Goal: Transaction & Acquisition: Download file/media

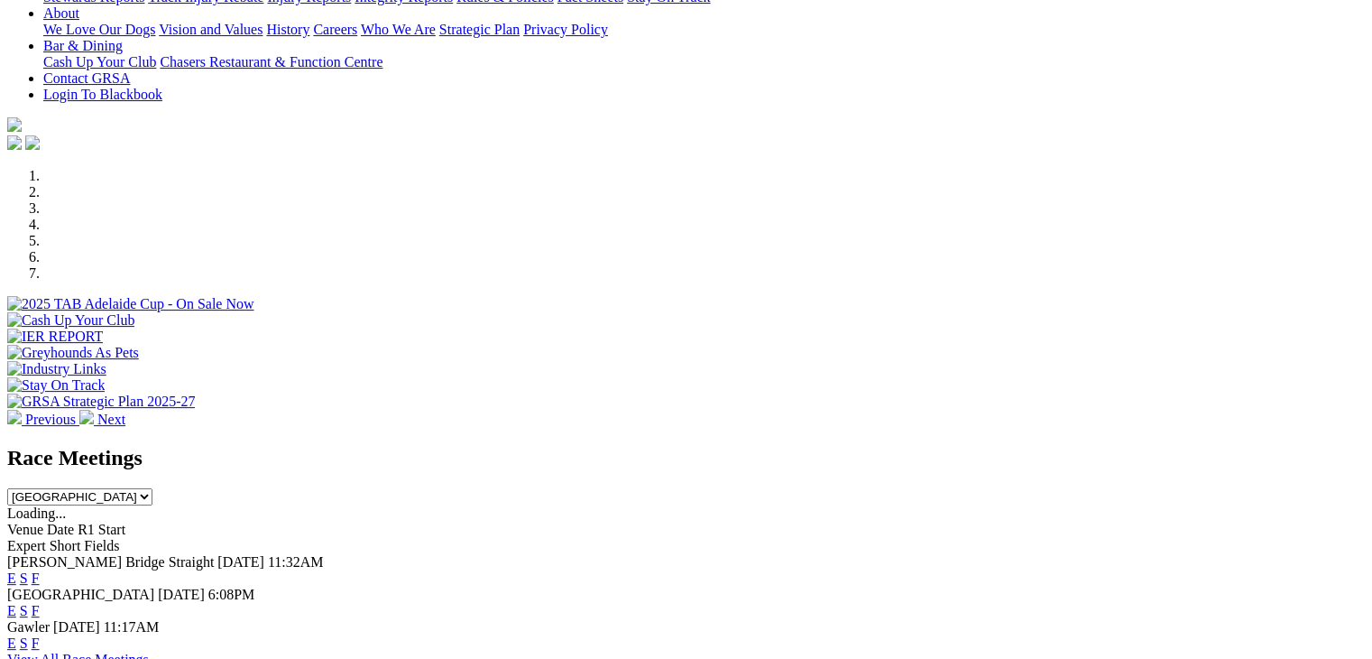
scroll to position [401, 0]
click at [40, 572] on link "F" at bounding box center [36, 579] width 8 height 15
click at [40, 604] on link "F" at bounding box center [36, 611] width 8 height 15
click at [152, 490] on select "South Australia New South Wales Northern Territory Queensland Tasmania Victoria…" at bounding box center [79, 498] width 145 height 17
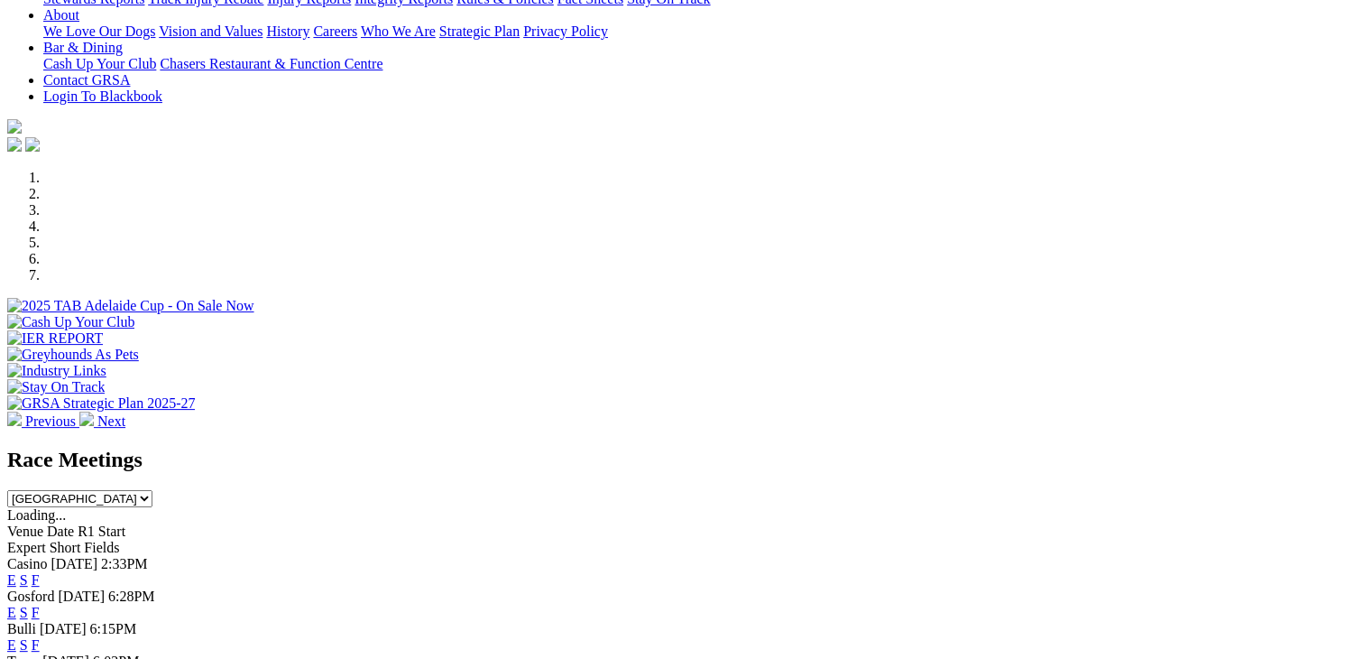
click at [40, 572] on link "F" at bounding box center [36, 579] width 8 height 15
click at [40, 604] on link "F" at bounding box center [36, 611] width 8 height 15
click at [40, 637] on link "F" at bounding box center [36, 644] width 8 height 15
click at [152, 490] on select "South Australia New South Wales Northern Territory Queensland Tasmania Victoria…" at bounding box center [79, 498] width 145 height 17
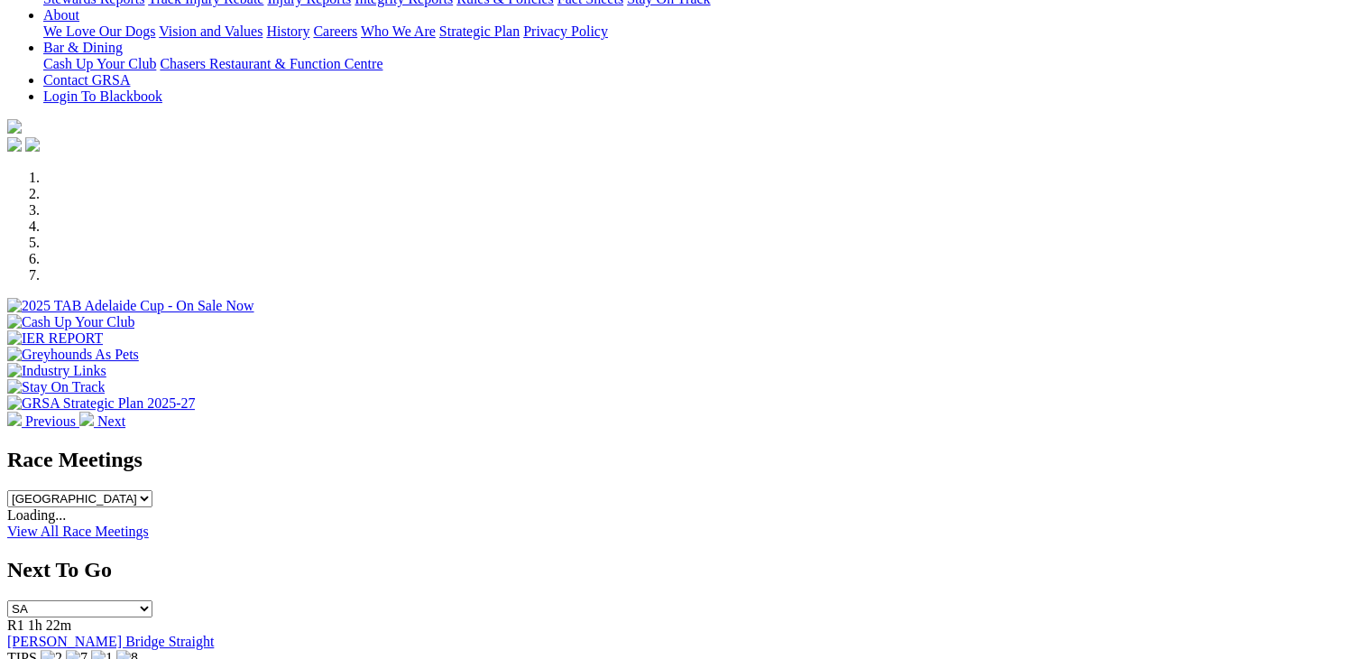
drag, startPoint x: 934, startPoint y: 328, endPoint x: 883, endPoint y: 435, distance: 117.8
click at [883, 447] on div "Race Meetings South Australia New South Wales Northern Territory Queensland Tas…" at bounding box center [686, 493] width 1358 height 92
click at [152, 490] on select "South Australia New South Wales Northern Territory Queensland Tasmania Victoria…" at bounding box center [79, 498] width 145 height 17
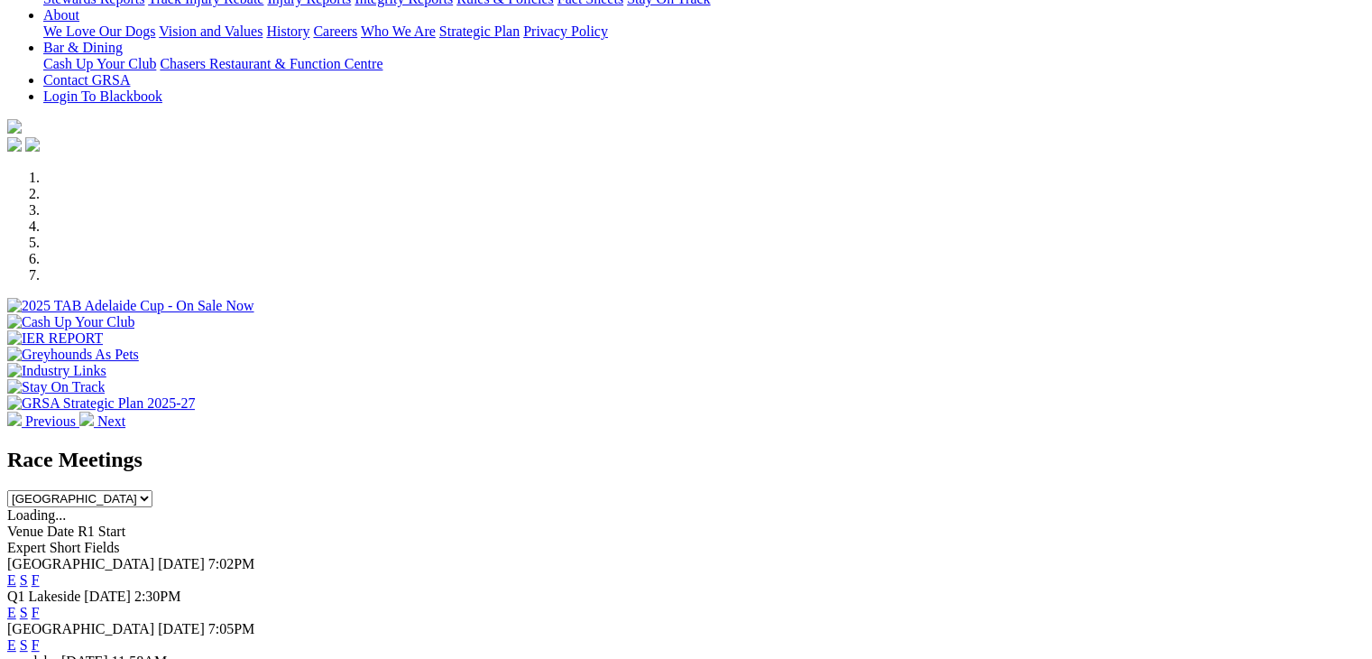
click at [40, 572] on link "F" at bounding box center [36, 579] width 8 height 15
click at [40, 604] on link "F" at bounding box center [36, 611] width 8 height 15
click at [152, 490] on select "South Australia New South Wales Northern Territory Queensland Tasmania Victoria…" at bounding box center [79, 498] width 145 height 17
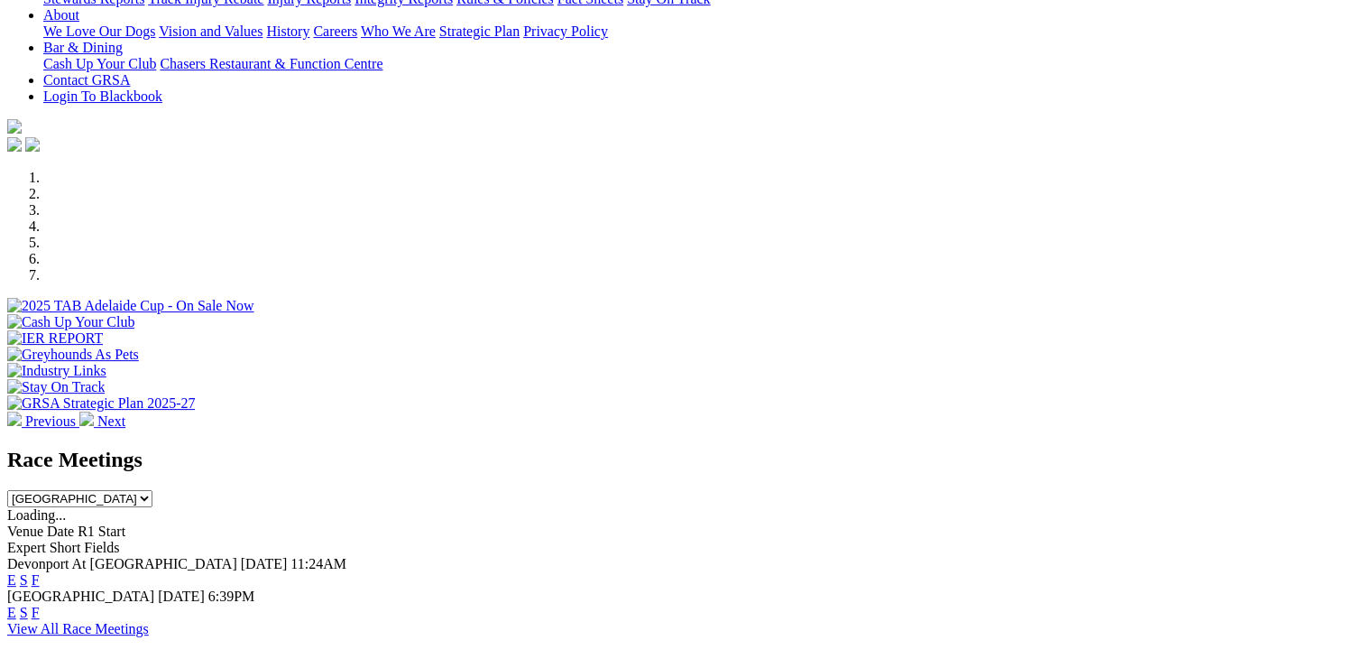
click at [40, 572] on link "F" at bounding box center [36, 579] width 8 height 15
click at [152, 490] on select "South Australia New South Wales Northern Territory Queensland Tasmania Victoria…" at bounding box center [79, 498] width 145 height 17
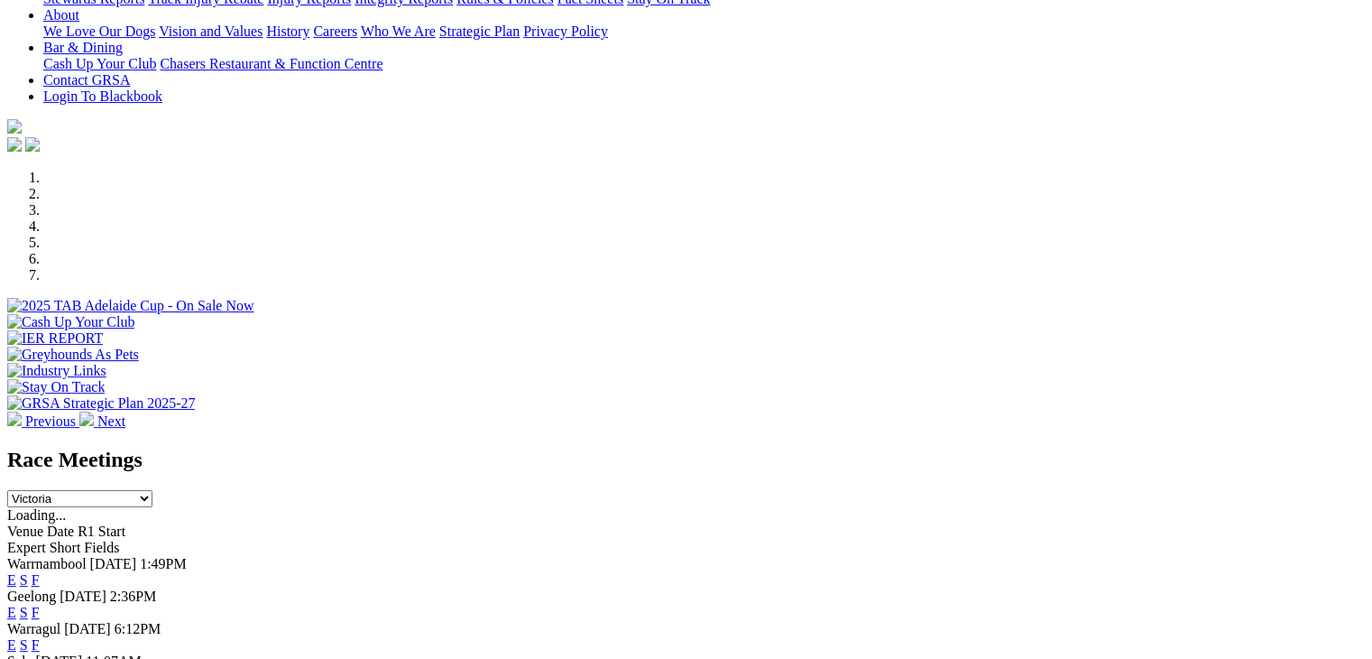
click at [40, 572] on link "F" at bounding box center [36, 579] width 8 height 15
click at [40, 604] on link "F" at bounding box center [36, 611] width 8 height 15
click at [40, 637] on link "F" at bounding box center [36, 644] width 8 height 15
click at [152, 490] on select "South Australia New South Wales Northern Territory Queensland Tasmania Victoria…" at bounding box center [79, 498] width 145 height 17
select select "WA"
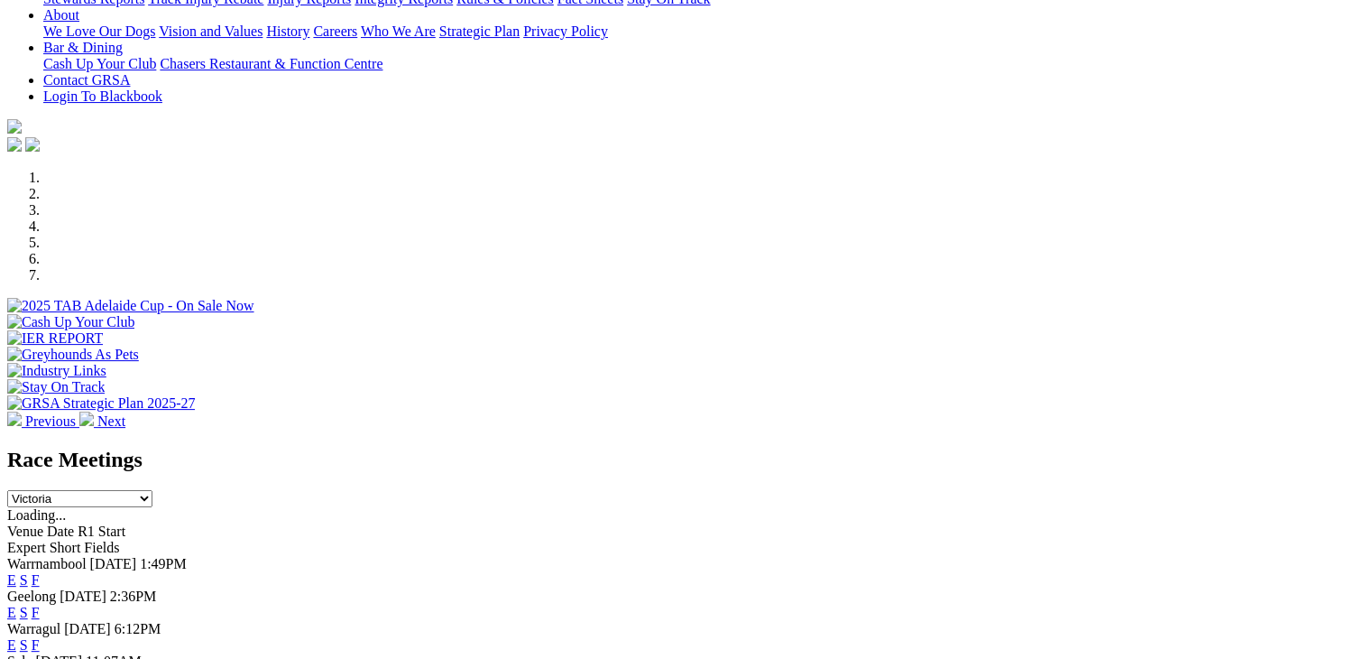
click at [152, 490] on select "South Australia New South Wales Northern Territory Queensland Tasmania Victoria…" at bounding box center [79, 498] width 145 height 17
click at [40, 572] on link "F" at bounding box center [36, 579] width 8 height 15
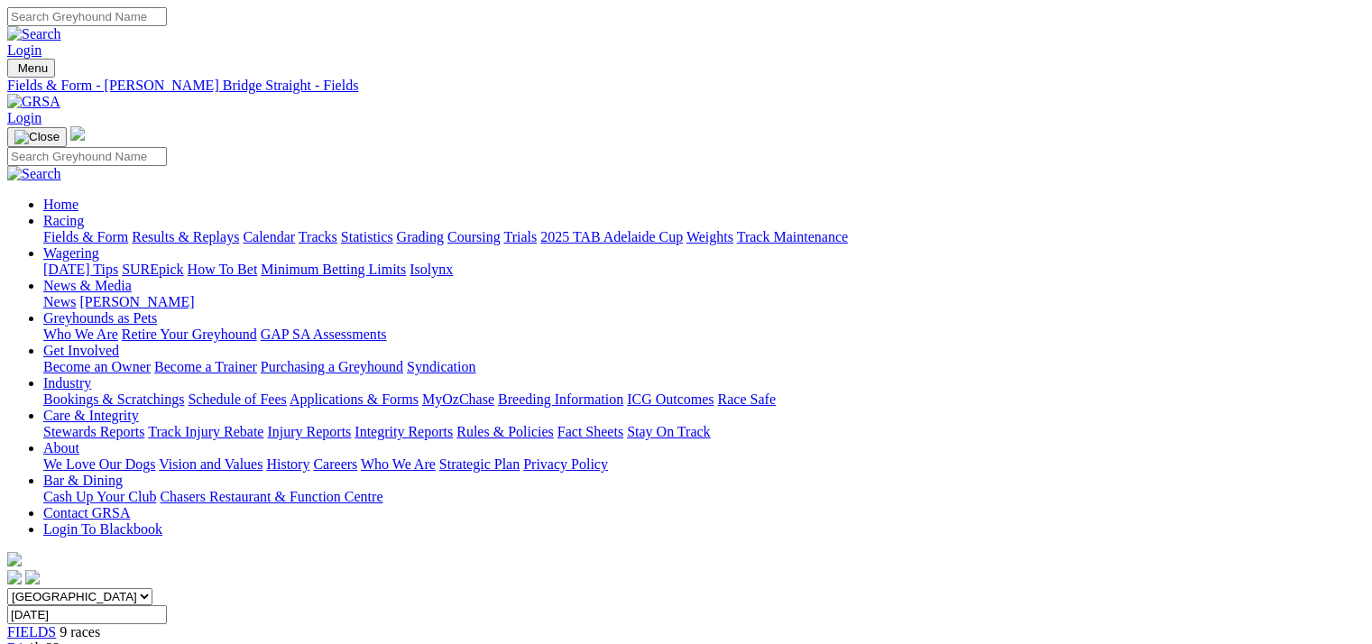
click at [976, 242] on link "CSV (Excel)" at bounding box center [939, 233] width 74 height 15
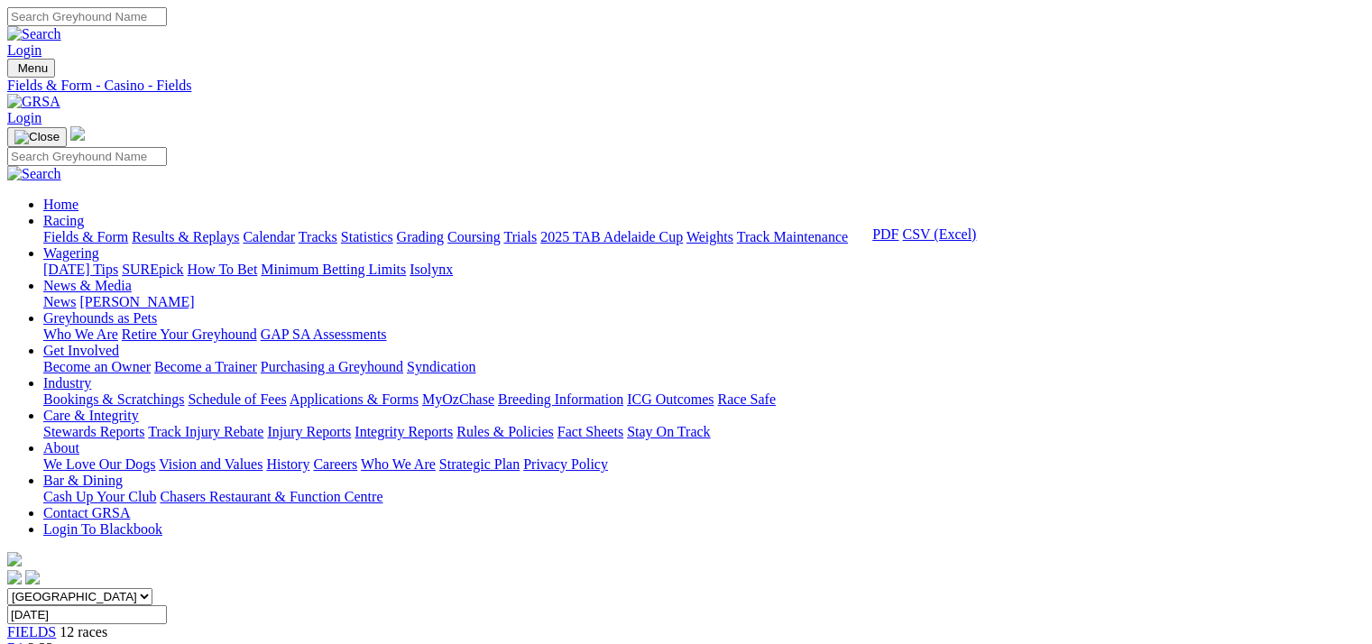
click at [976, 242] on link "CSV (Excel)" at bounding box center [939, 233] width 74 height 15
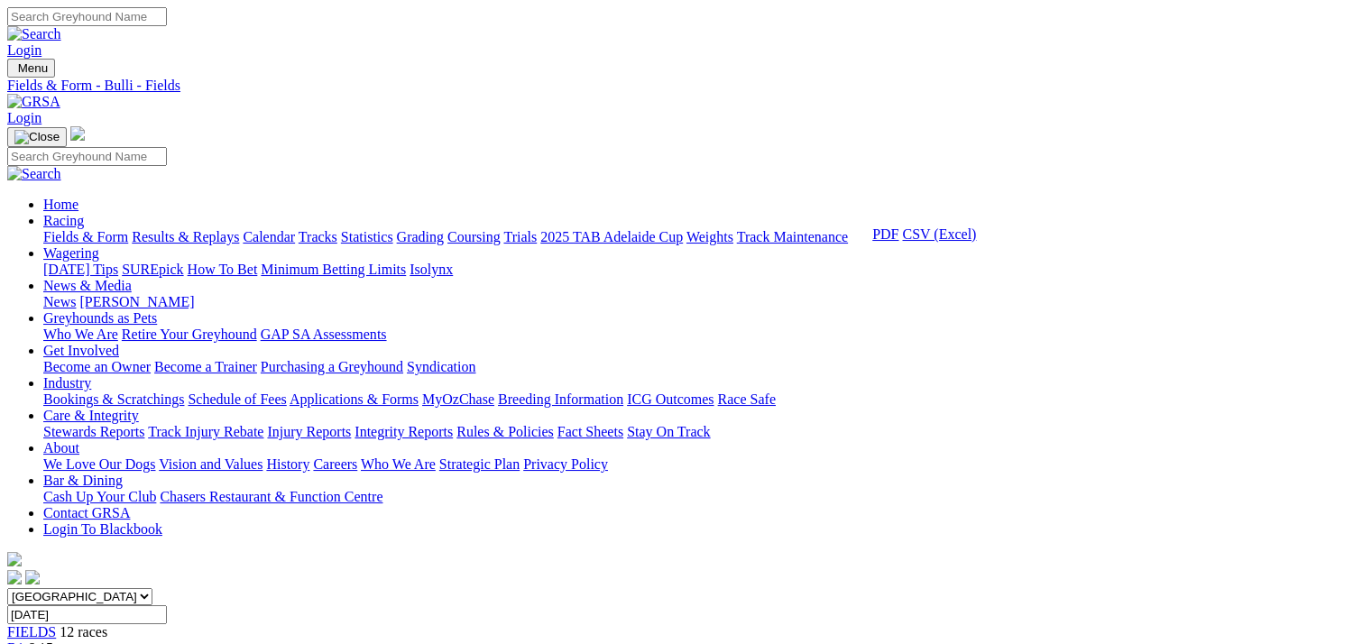
click at [976, 242] on link "CSV (Excel)" at bounding box center [939, 233] width 74 height 15
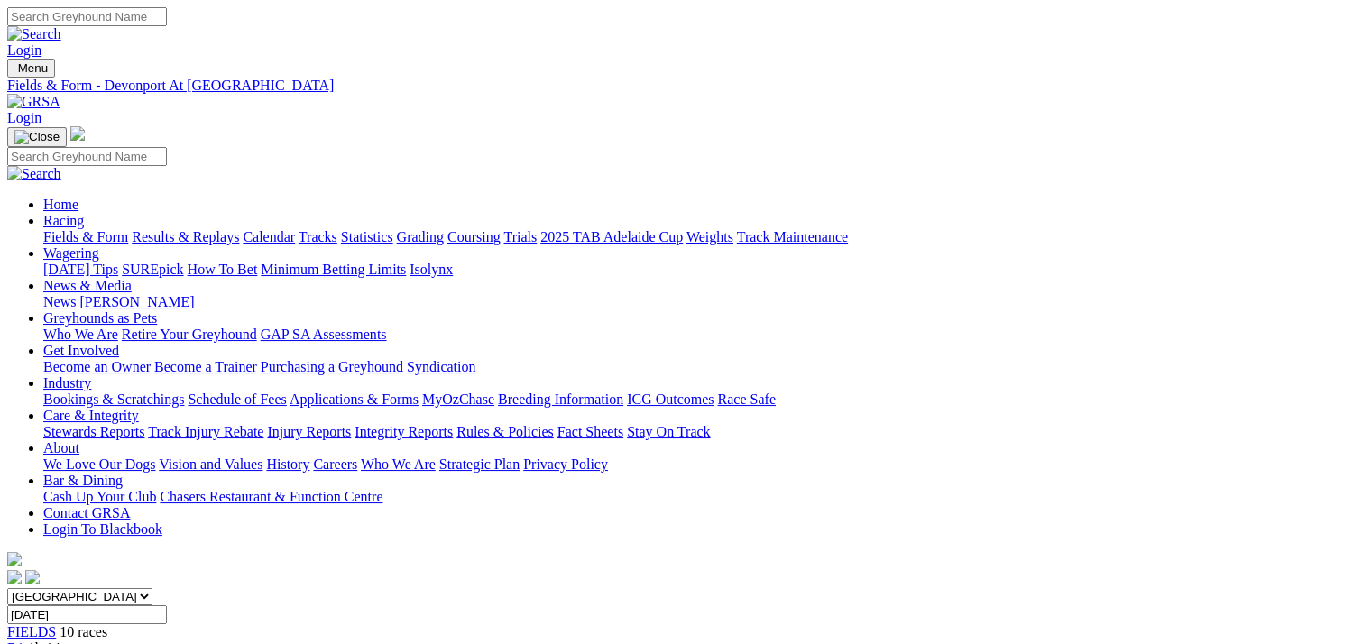
click at [976, 242] on link "CSV (Excel)" at bounding box center [939, 233] width 74 height 15
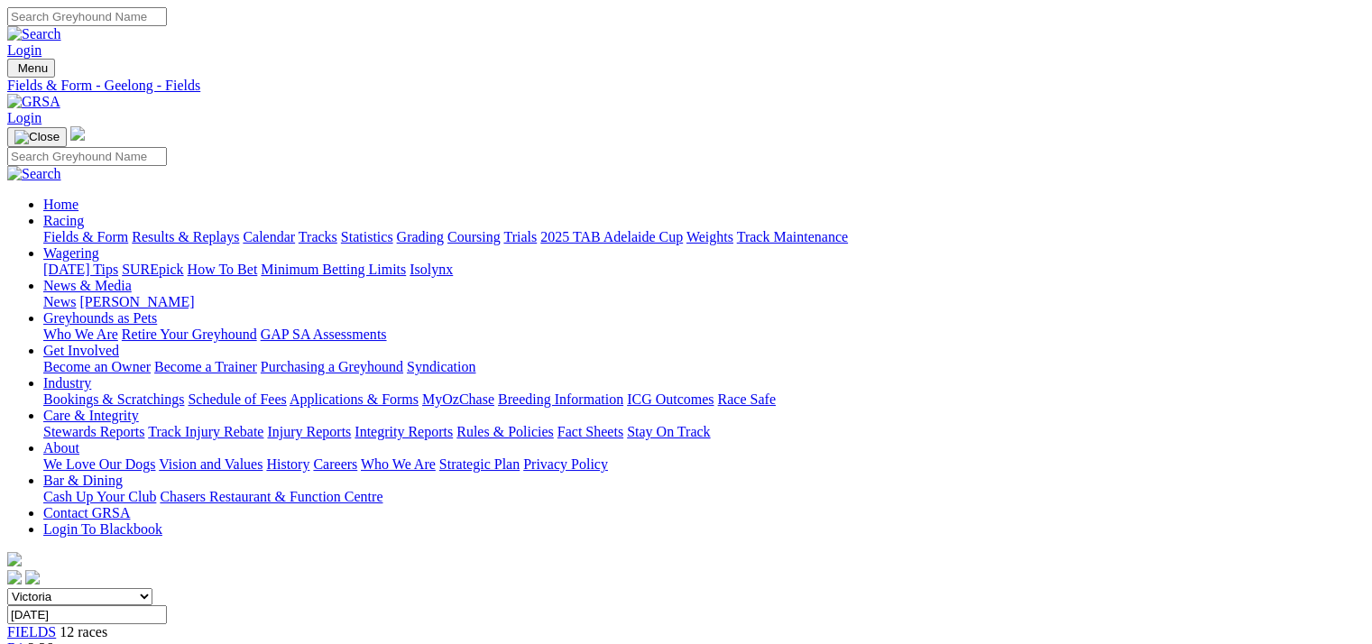
click at [976, 242] on link "CSV (Excel)" at bounding box center [939, 233] width 74 height 15
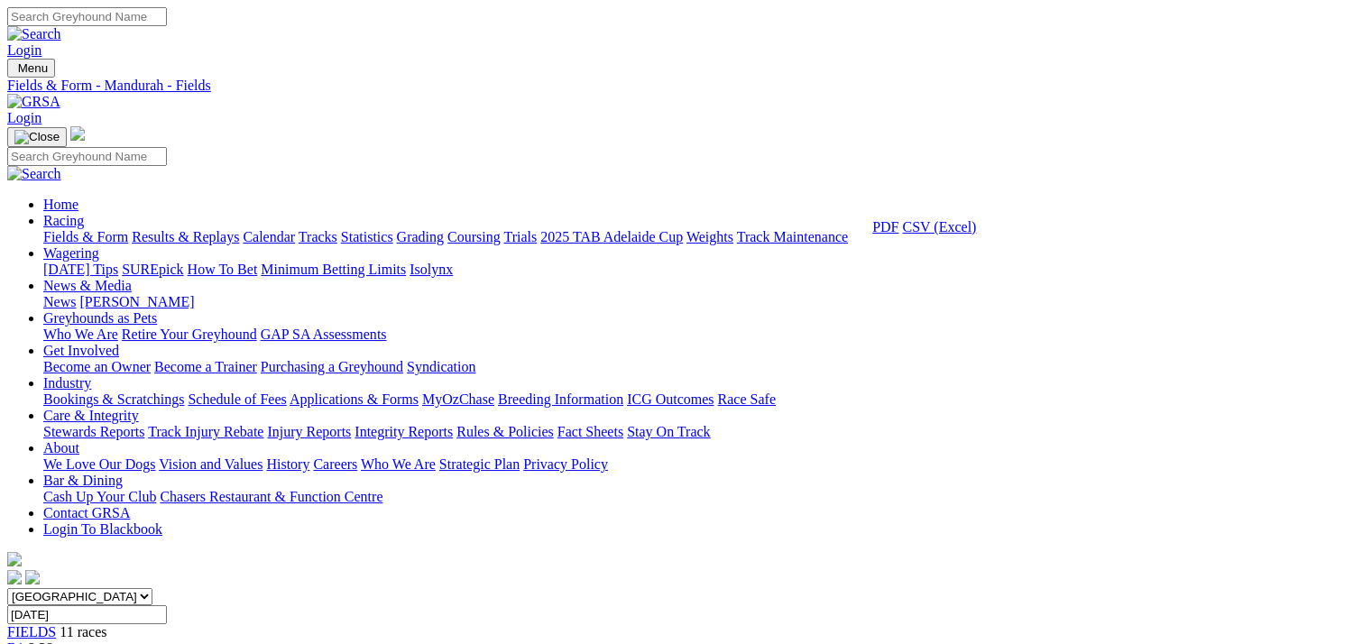
click at [976, 235] on link "CSV (Excel)" at bounding box center [939, 226] width 74 height 15
